Goal: Check status

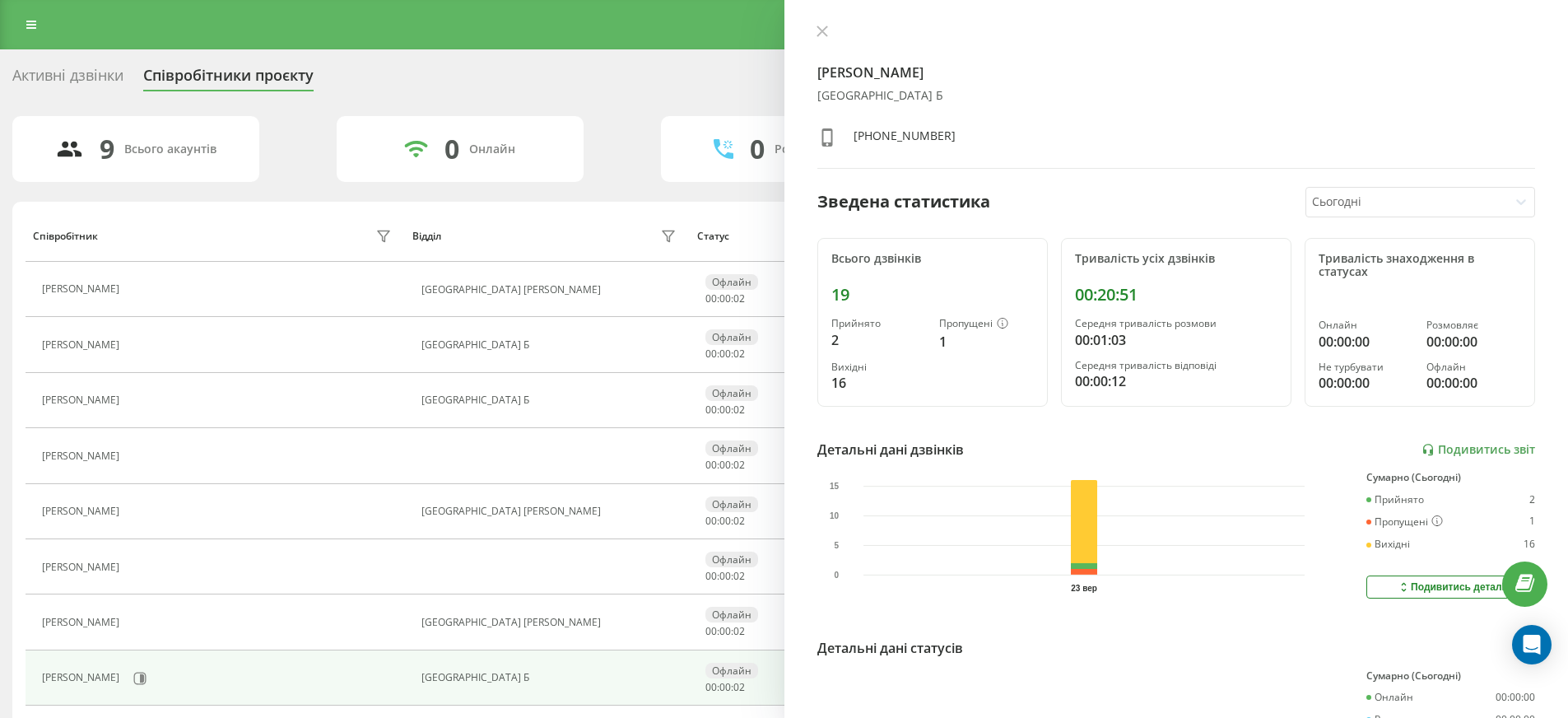
click at [816, 20] on div "[PERSON_NAME] [GEOGRAPHIC_DATA] Б [PHONE_NUMBER] Зведена статистика Сьогодні Вс…" at bounding box center [1176, 359] width 784 height 718
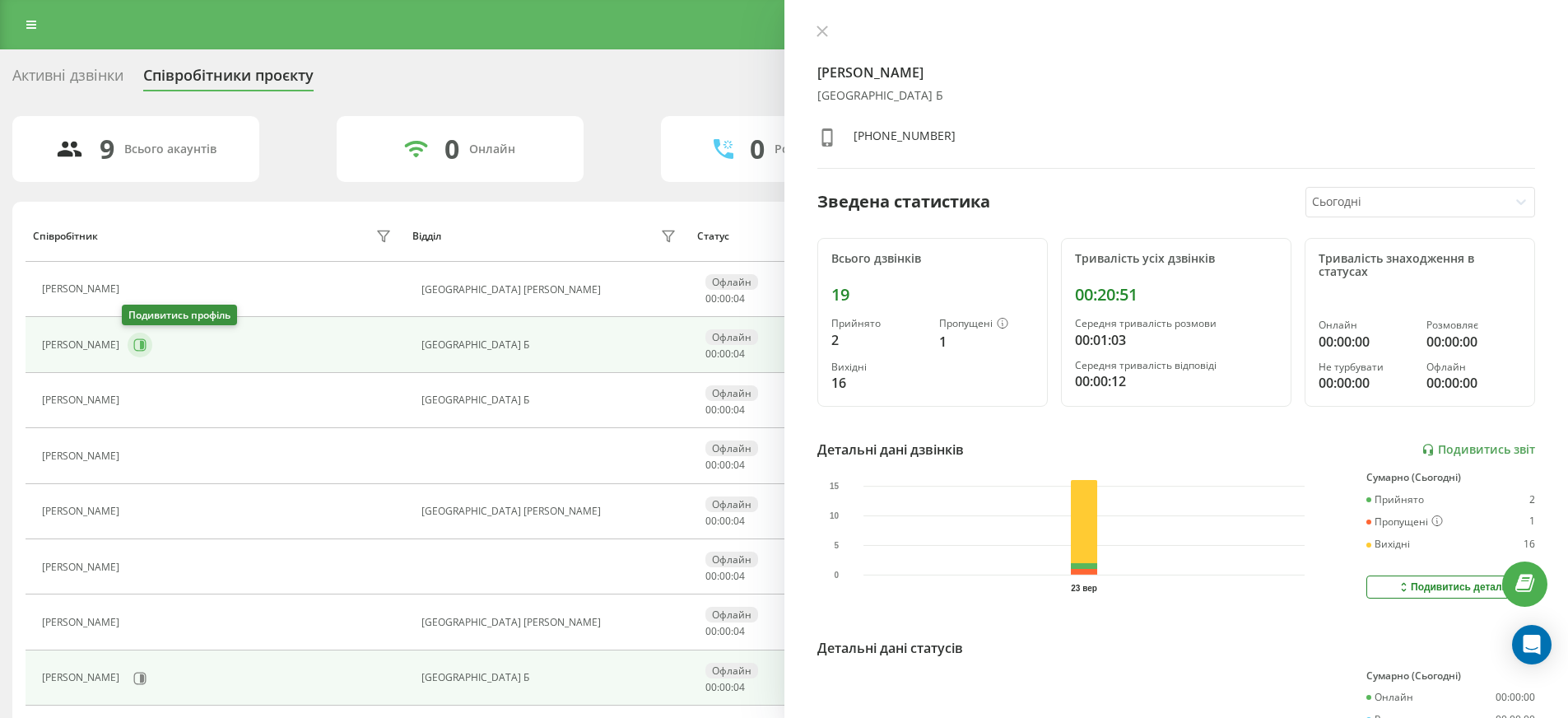
click at [140, 342] on icon at bounding box center [140, 345] width 14 height 14
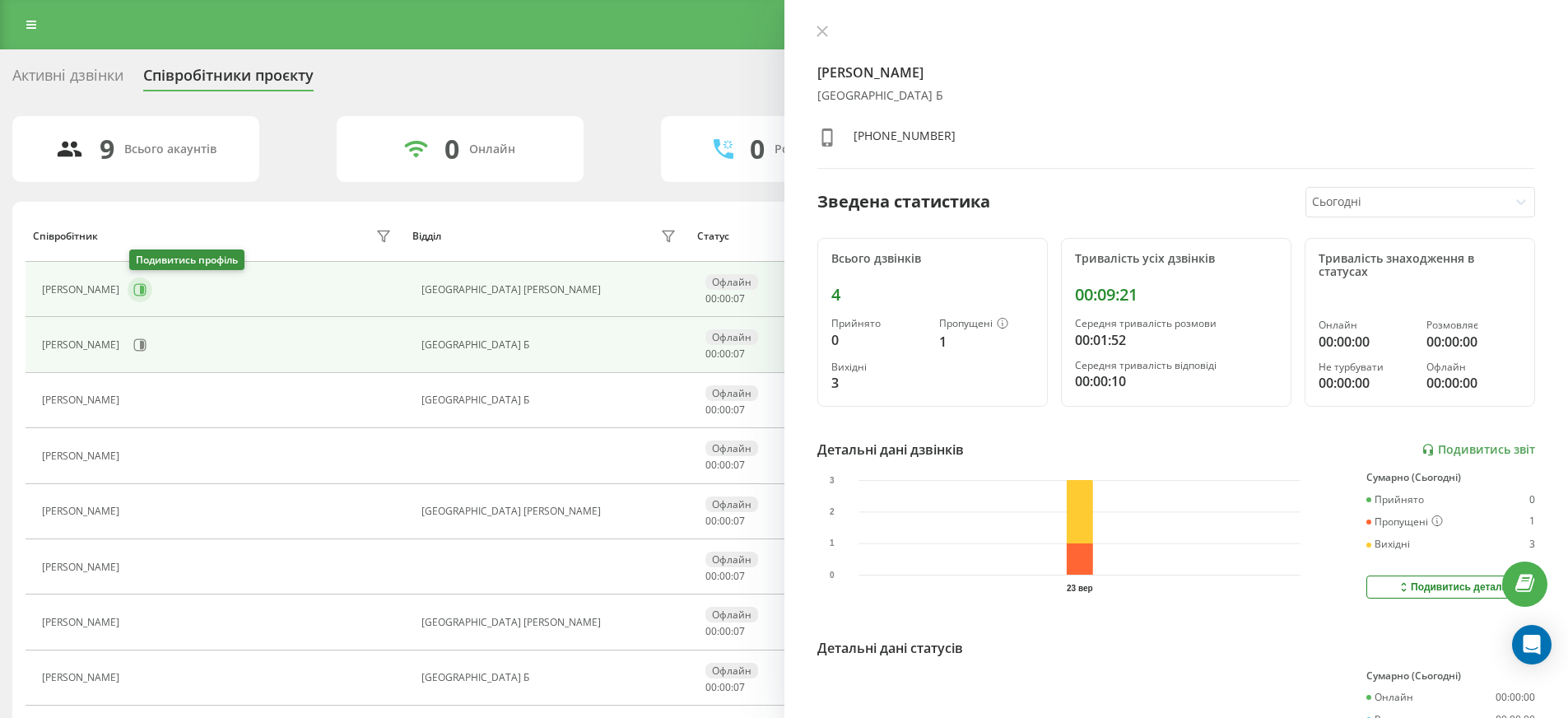
click at [144, 291] on icon at bounding box center [142, 290] width 4 height 9
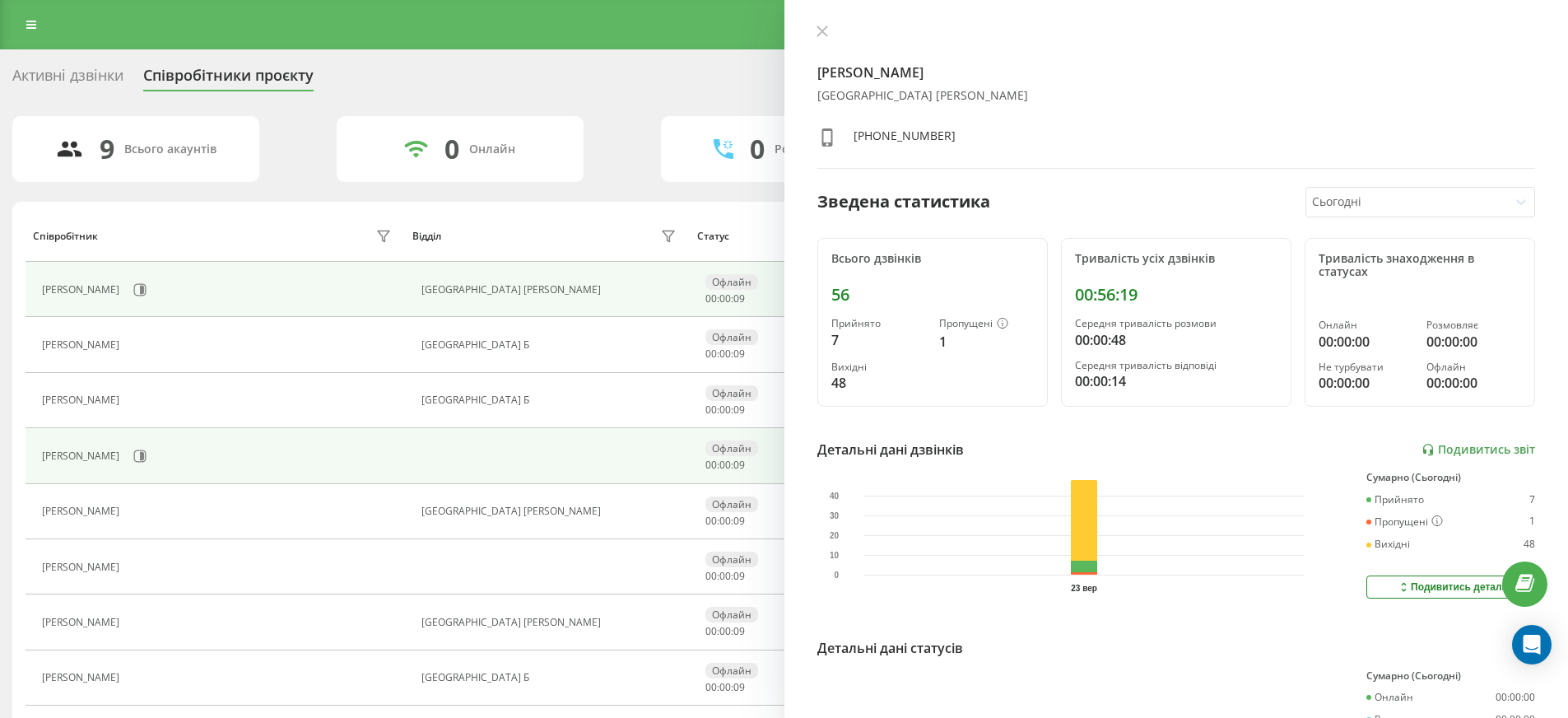
scroll to position [105, 0]
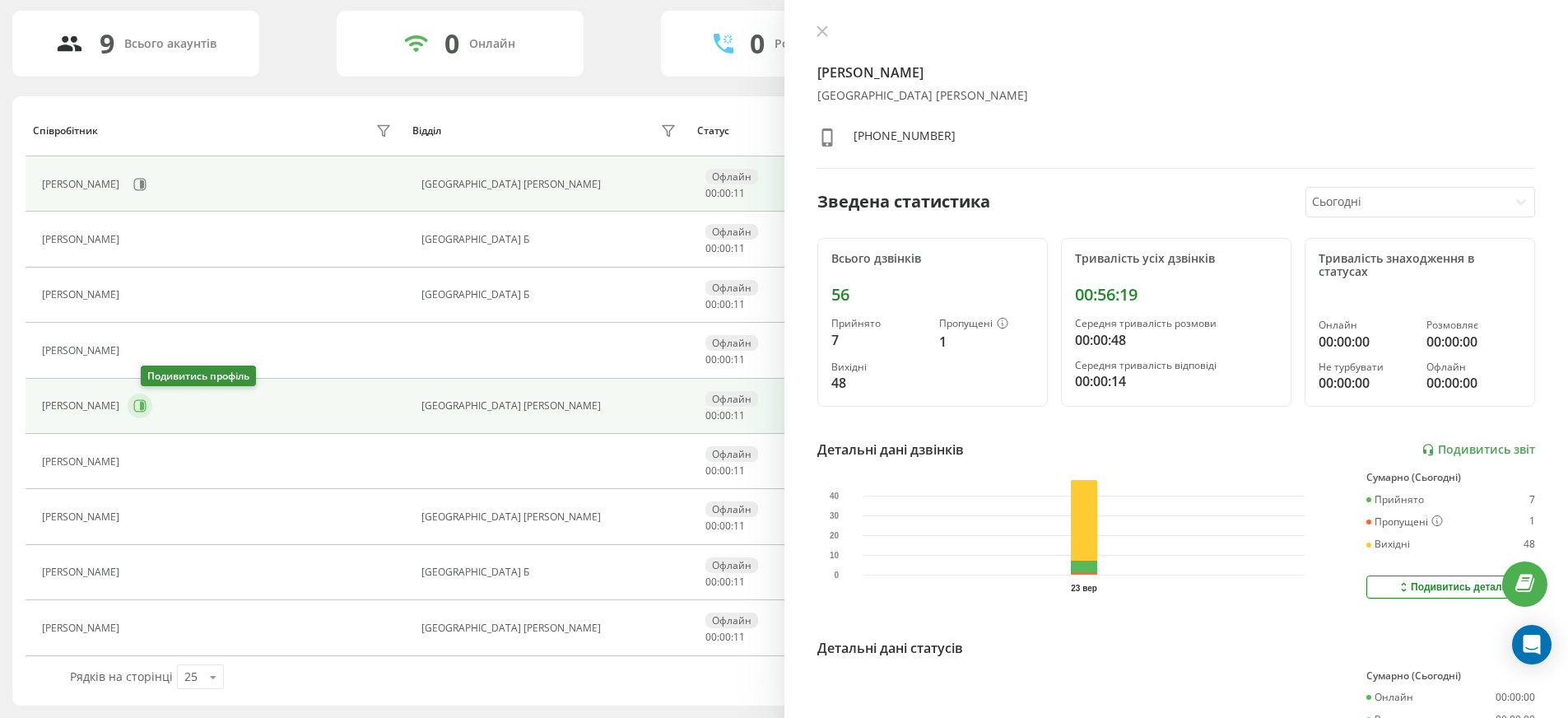
click at [147, 410] on icon at bounding box center [140, 406] width 14 height 14
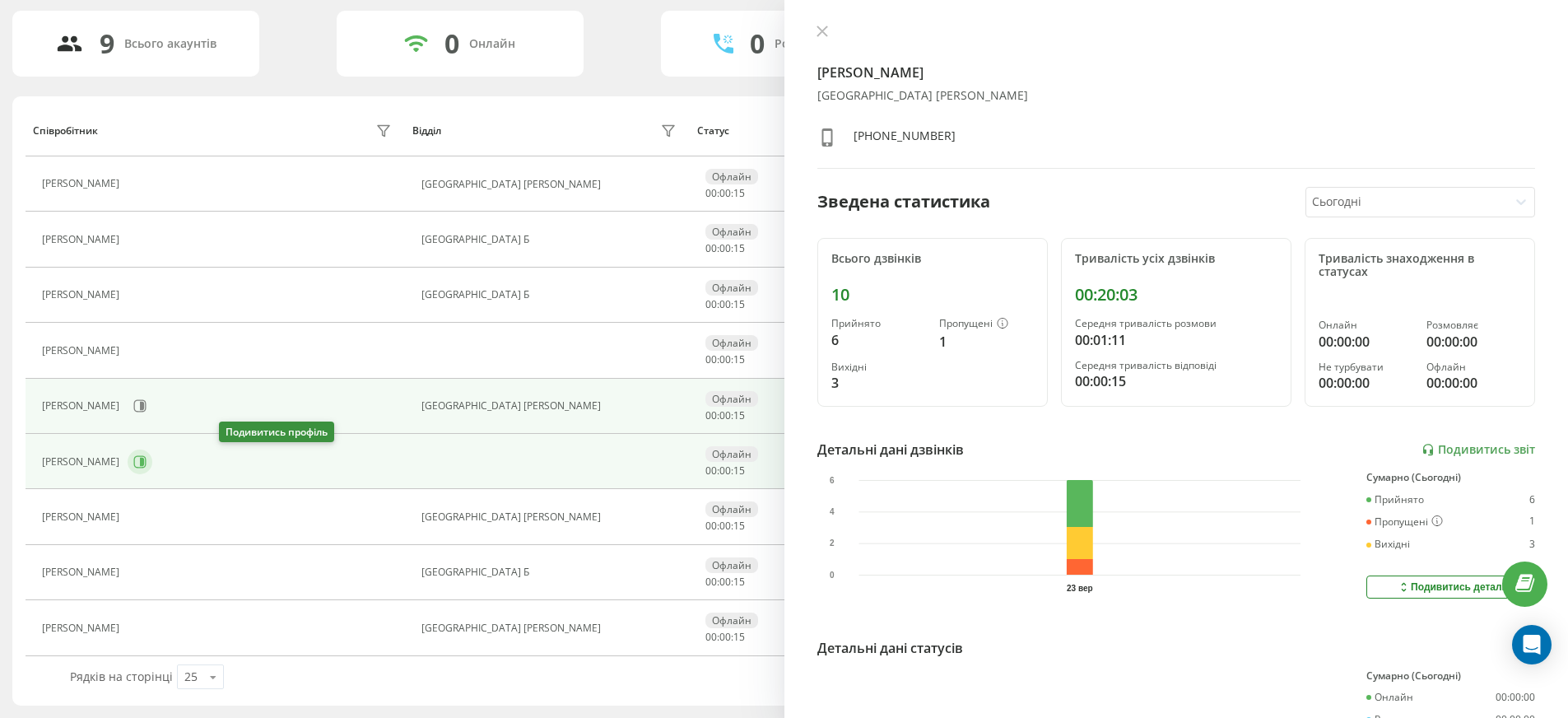
click at [147, 465] on icon at bounding box center [140, 462] width 14 height 14
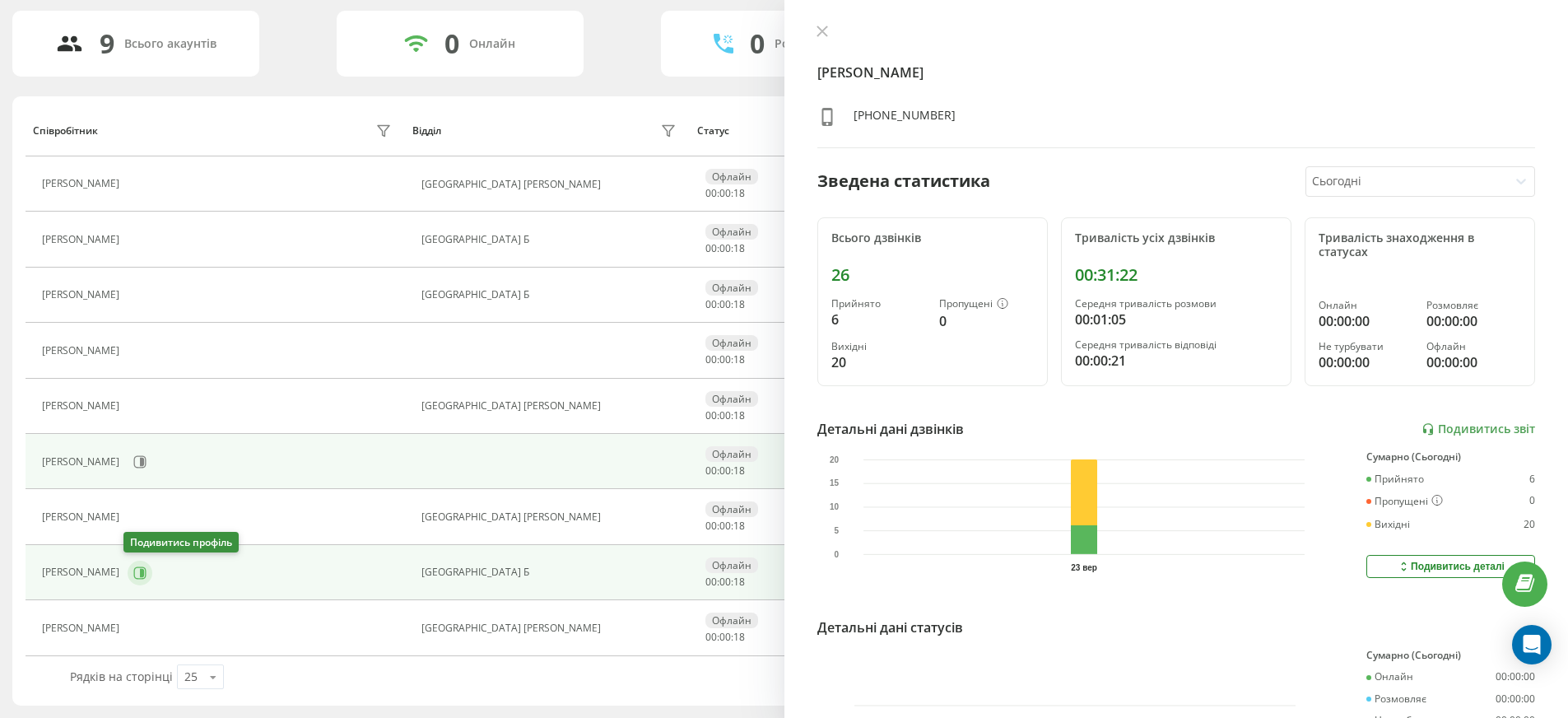
click at [134, 572] on icon at bounding box center [140, 572] width 13 height 13
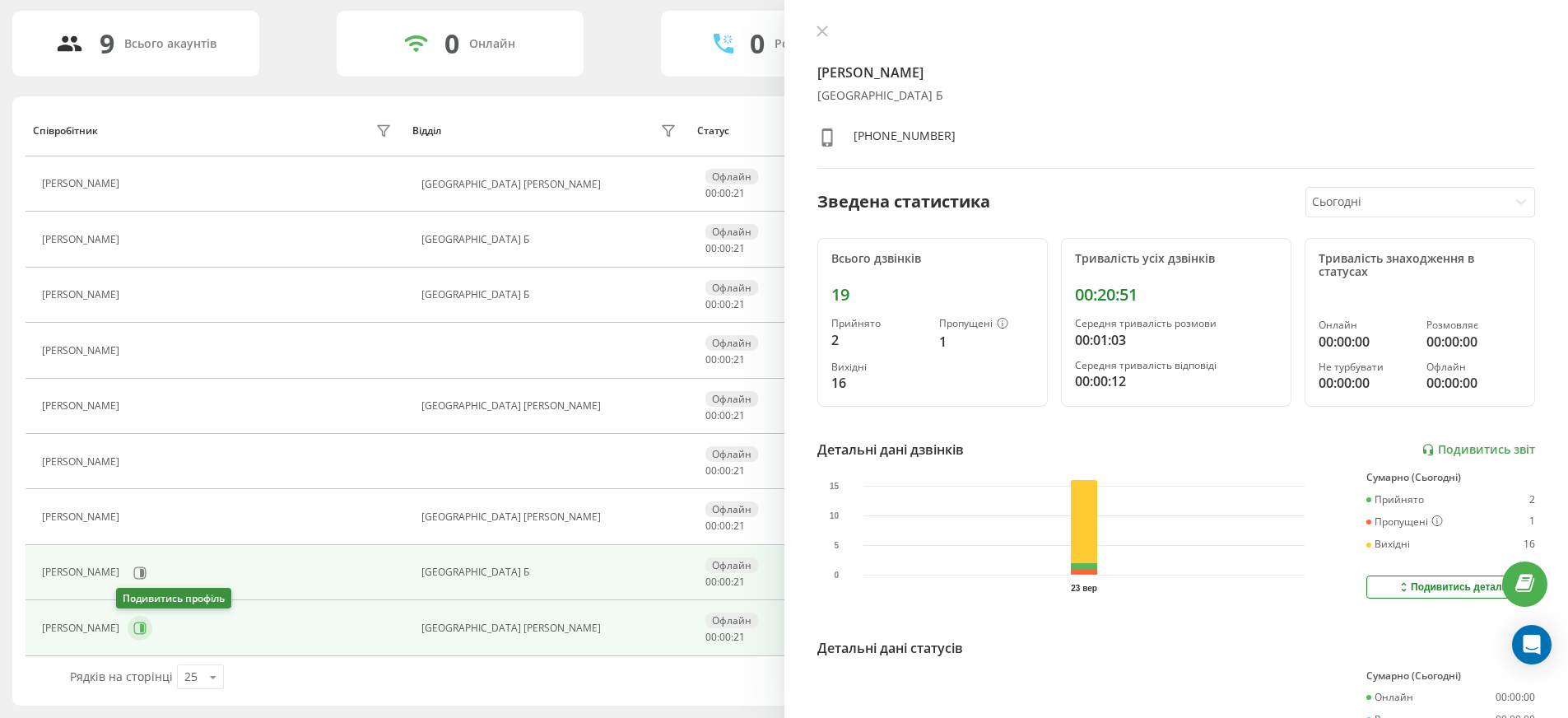
click at [133, 629] on icon at bounding box center [140, 628] width 14 height 14
